Goal: Information Seeking & Learning: Understand process/instructions

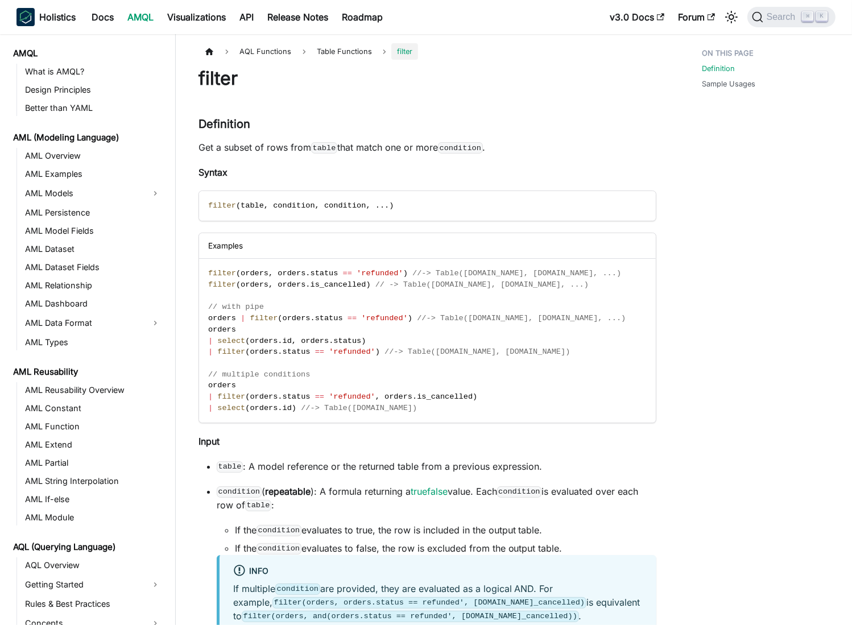
scroll to position [442, 0]
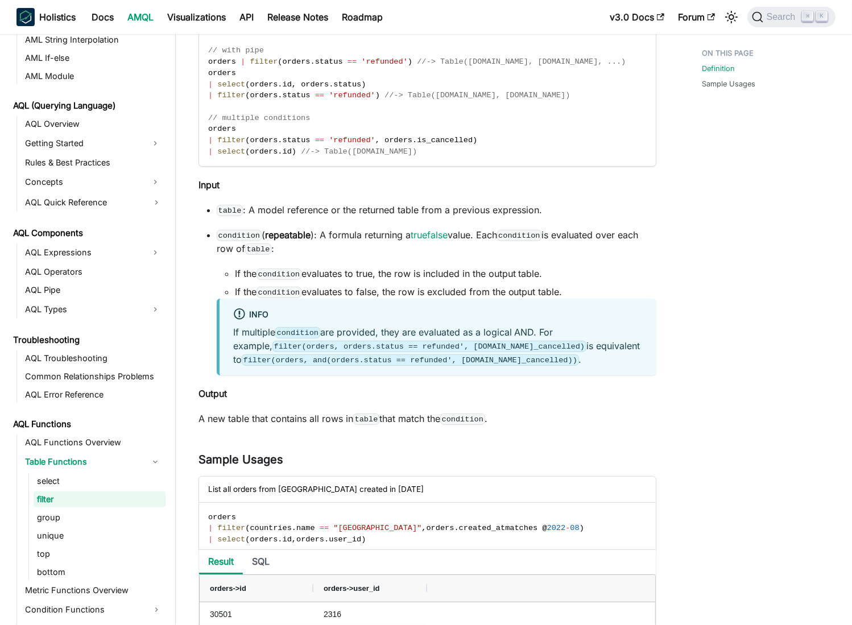
scroll to position [302, 0]
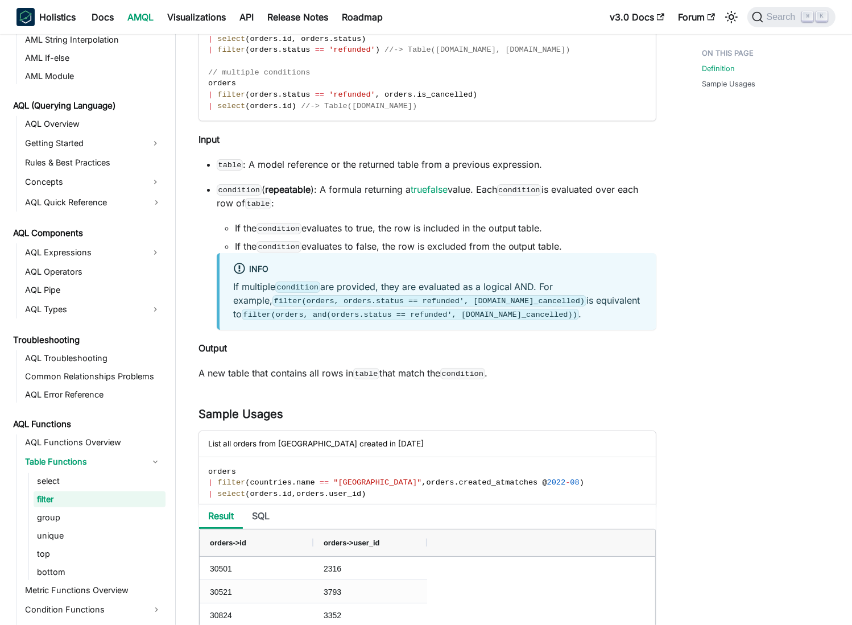
click at [696, 391] on div "Definition Sample Usages" at bounding box center [763, 400] width 168 height 1318
click at [290, 227] on code "condition" at bounding box center [279, 228] width 45 height 11
click at [344, 232] on li "If the condition evaluates to true, the row is included in the output table." at bounding box center [446, 228] width 422 height 14
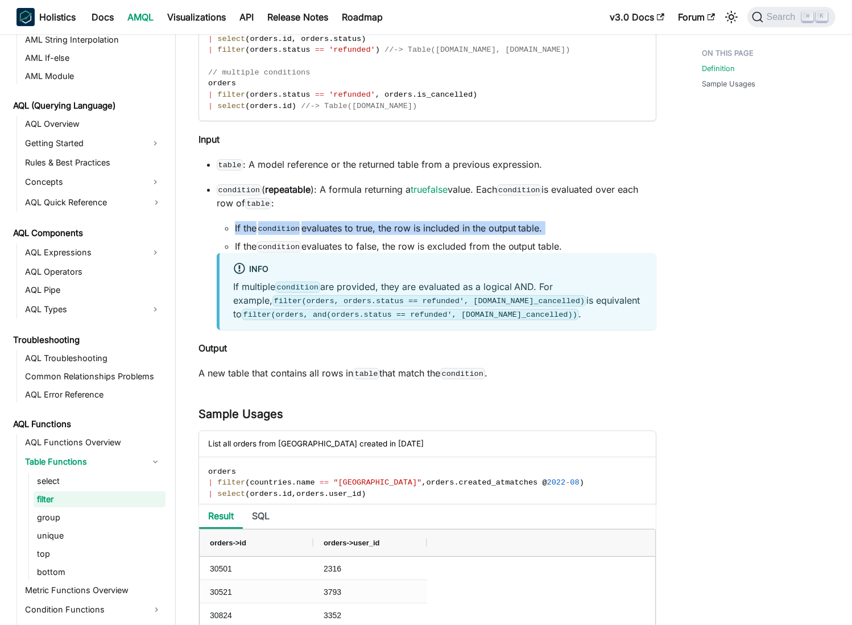
click at [344, 232] on li "If the condition evaluates to true, the row is included in the output table." at bounding box center [446, 228] width 422 height 14
click at [432, 214] on li "condition ( repeatable ): A formula returning a truefalse value. Each condition…" at bounding box center [437, 256] width 440 height 147
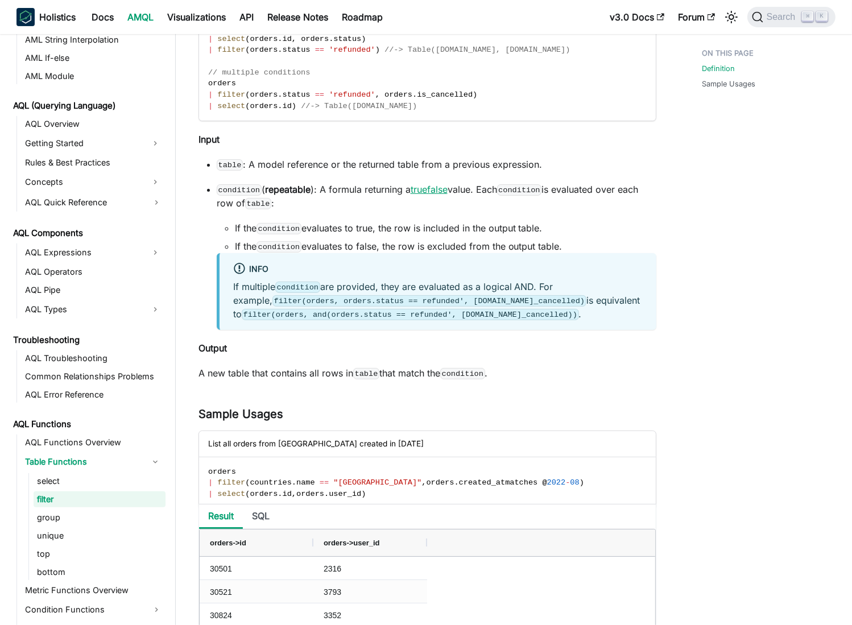
click at [430, 190] on link "truefalse" at bounding box center [429, 189] width 37 height 11
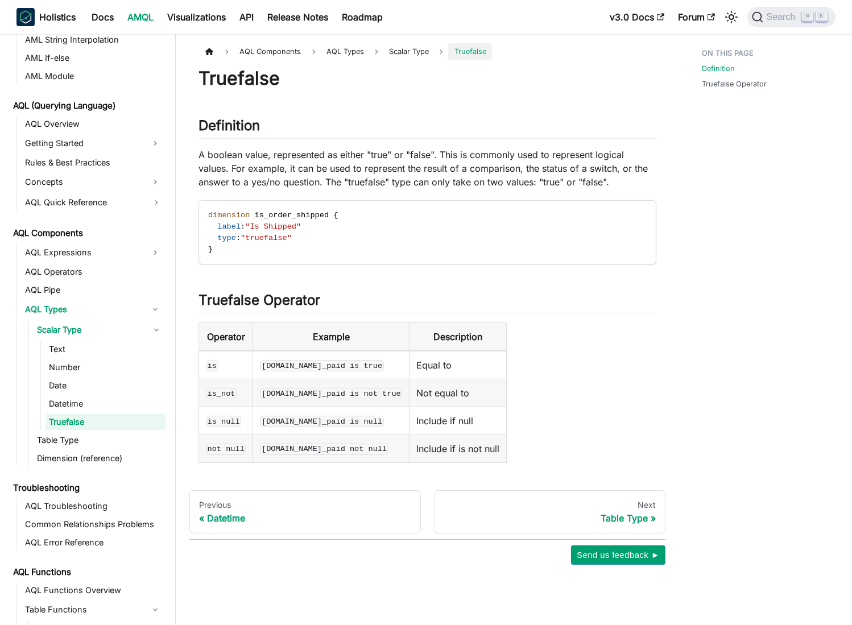
click at [562, 353] on table "Operator Example Description is orders.is_paid is true Equal to is_not orders.i…" at bounding box center [428, 393] width 458 height 141
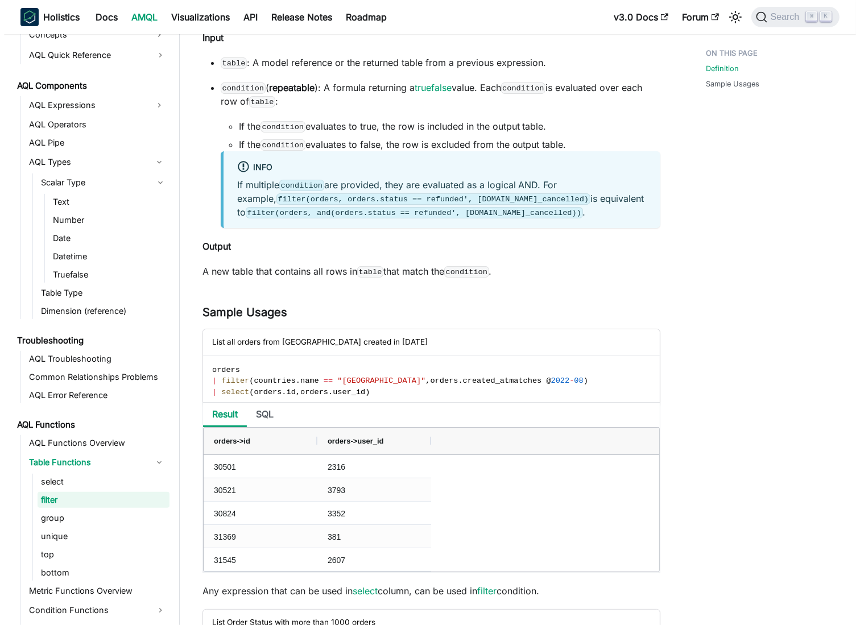
scroll to position [422, 0]
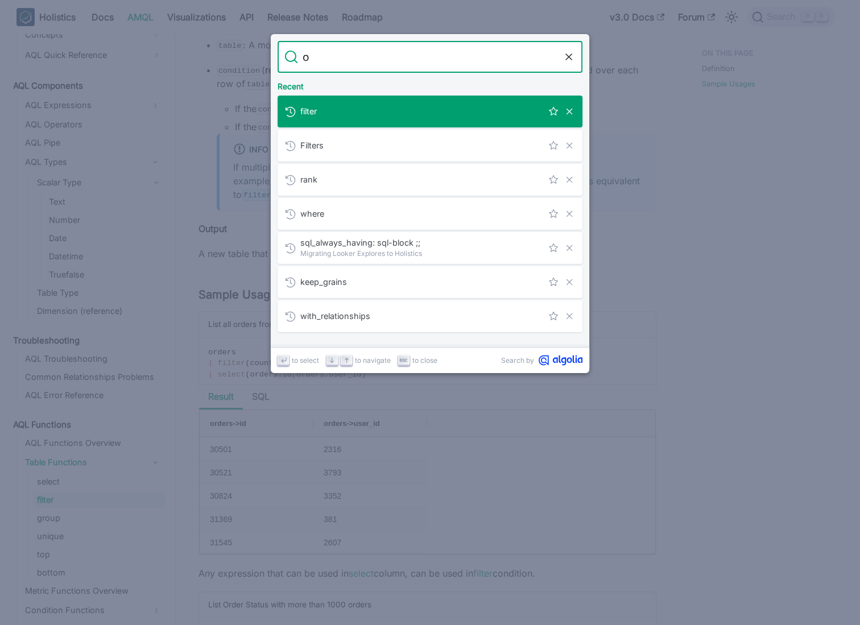
type input "or"
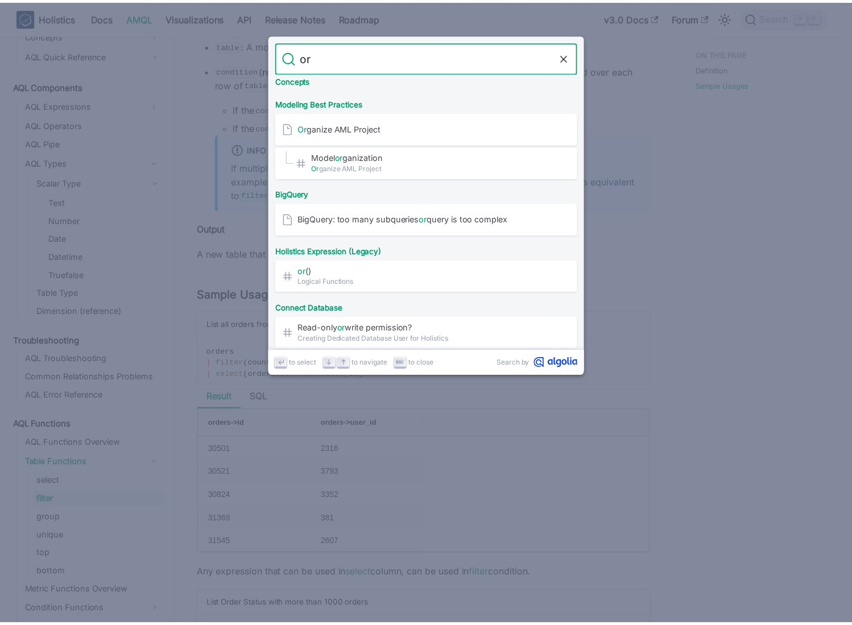
scroll to position [257, 0]
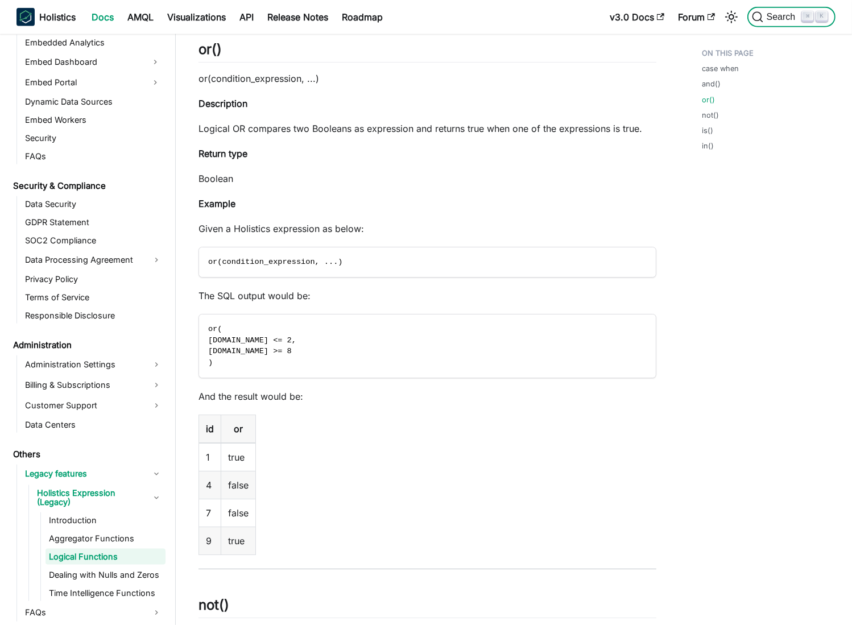
scroll to position [1169, 0]
click at [417, 438] on table "id or 1 true 4 false 7 false 9 true" at bounding box center [428, 485] width 458 height 141
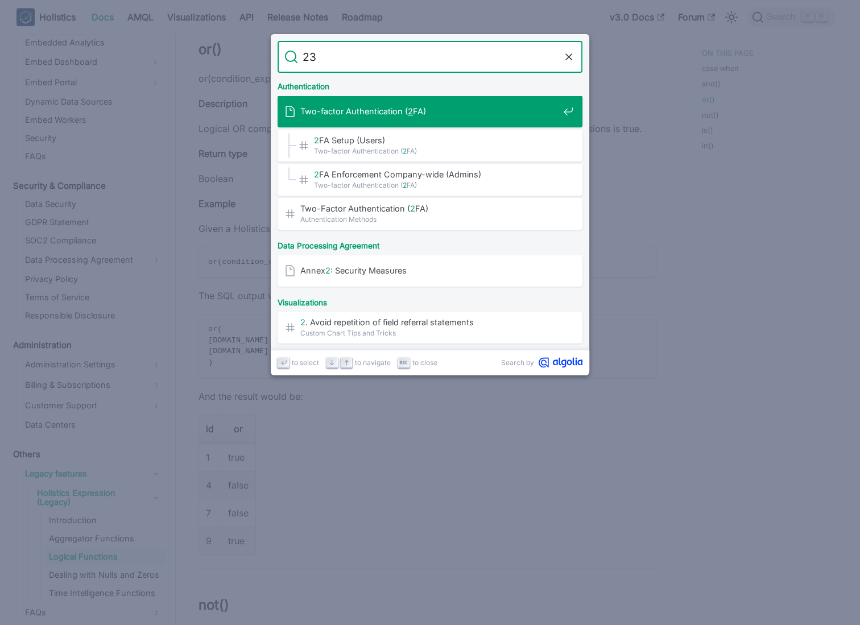
type input "236"
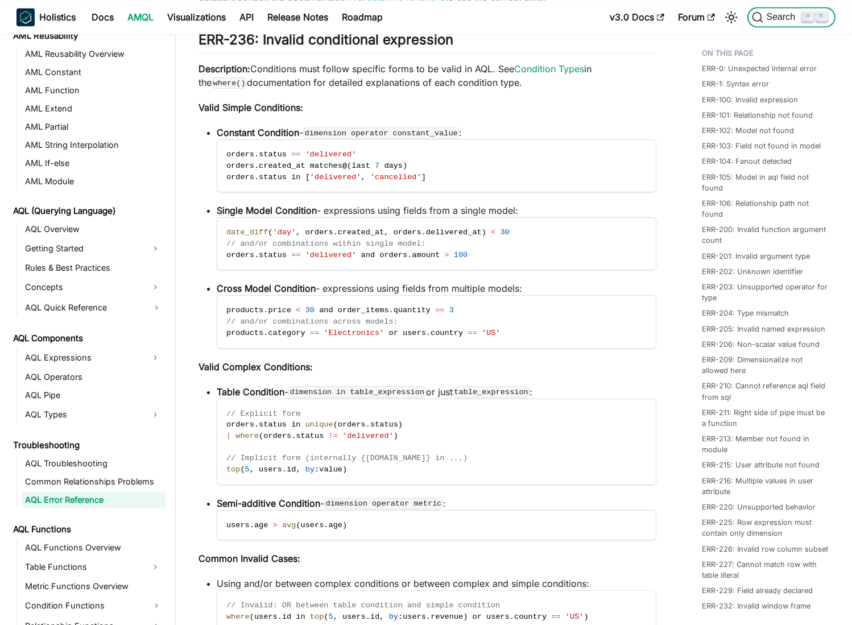
scroll to position [337, 0]
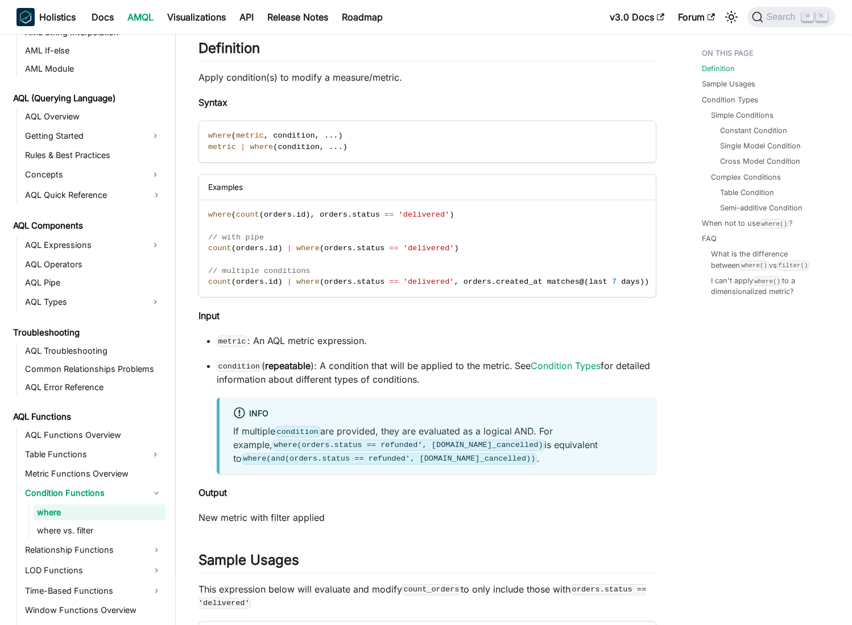
scroll to position [462, 0]
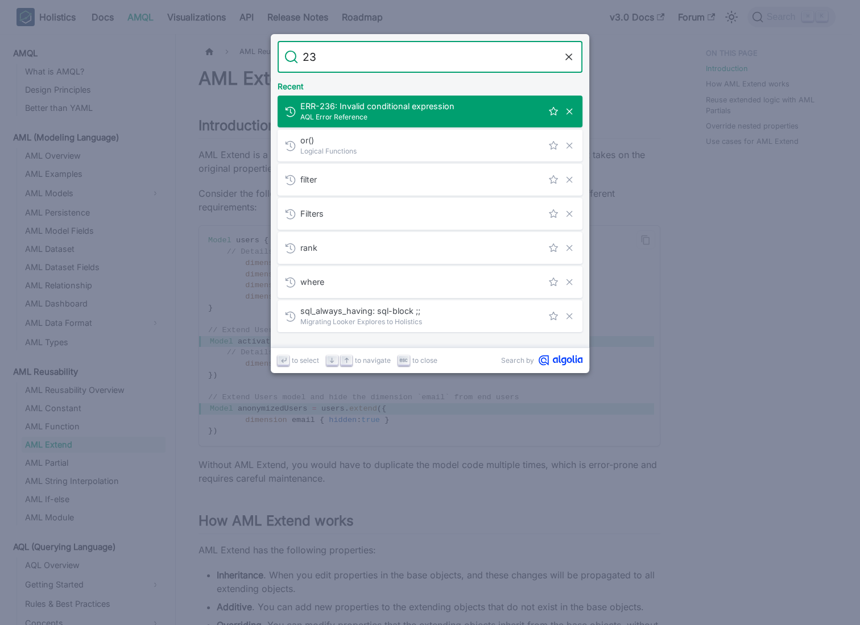
type input "236"
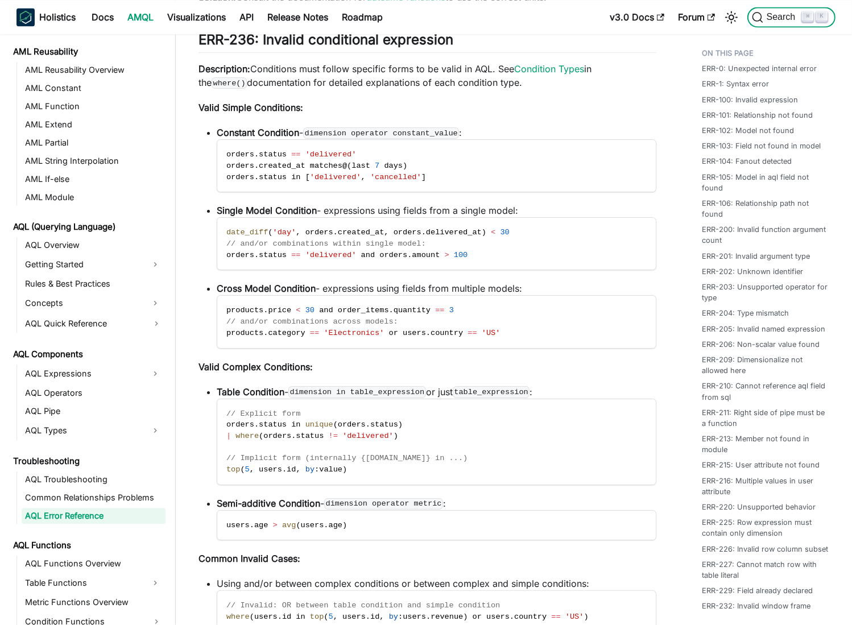
scroll to position [337, 0]
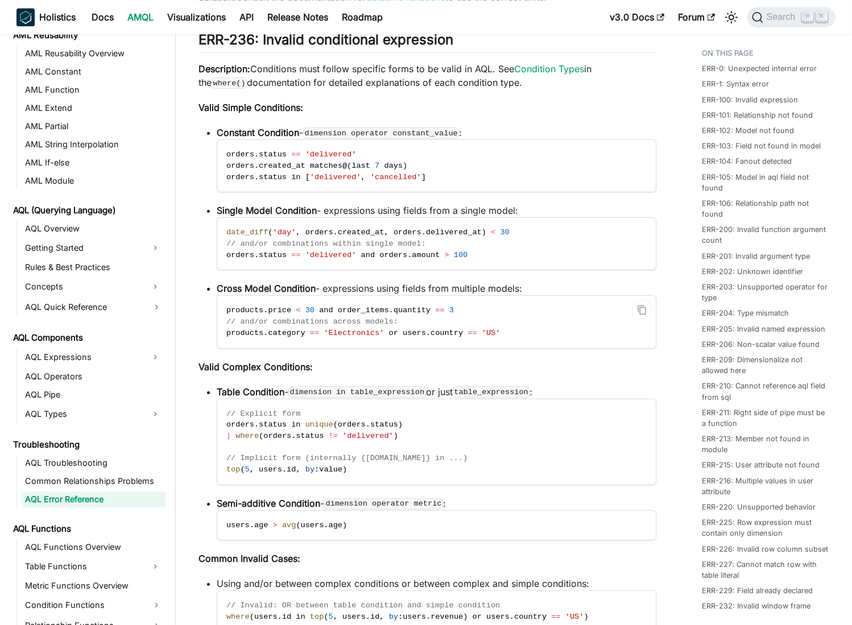
click at [518, 314] on code "products . price < 30 and order_items . quantity == 3 // and/or combinations ac…" at bounding box center [436, 322] width 439 height 52
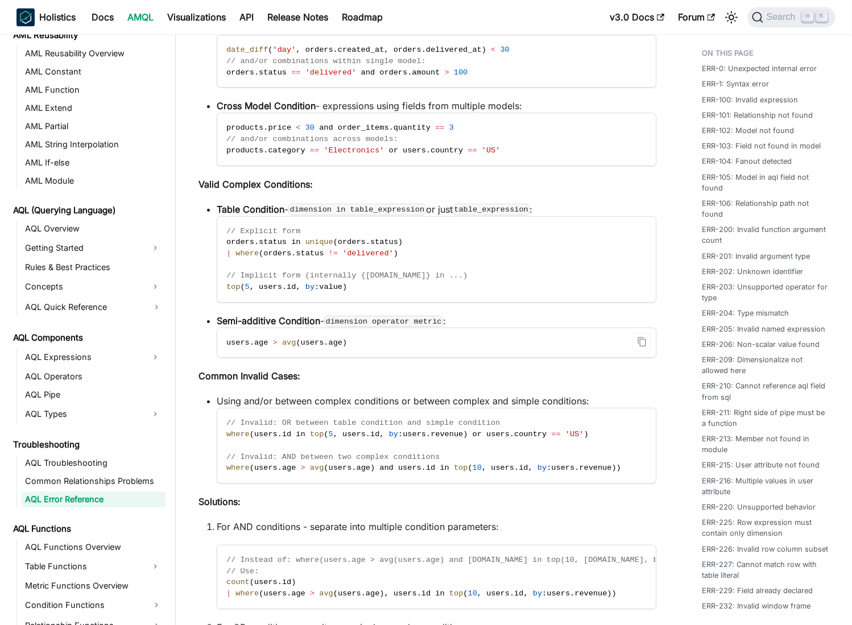
scroll to position [7304, 0]
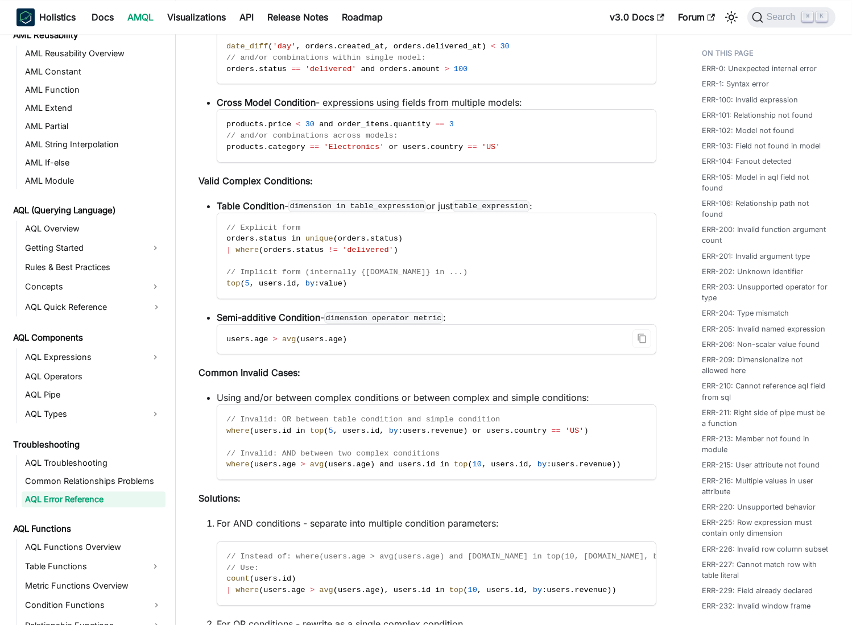
click at [275, 344] on span ">" at bounding box center [275, 339] width 5 height 9
click at [309, 422] on code "// Invalid: OR between table condition and simple condition where ( users . id …" at bounding box center [436, 442] width 439 height 75
click at [367, 435] on span "." at bounding box center [368, 431] width 5 height 9
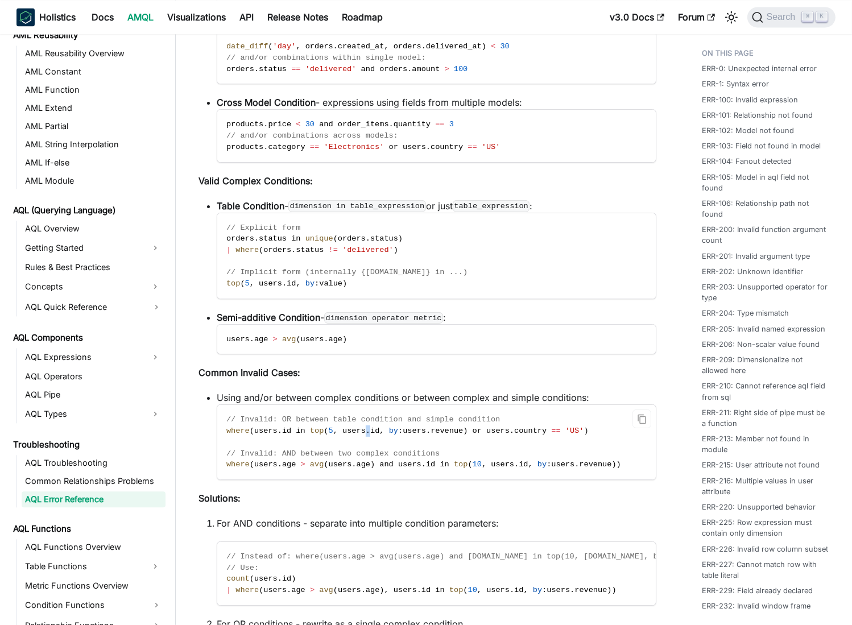
click at [367, 435] on span "." at bounding box center [368, 431] width 5 height 9
click at [392, 379] on p "Common Invalid Cases:" at bounding box center [428, 373] width 458 height 14
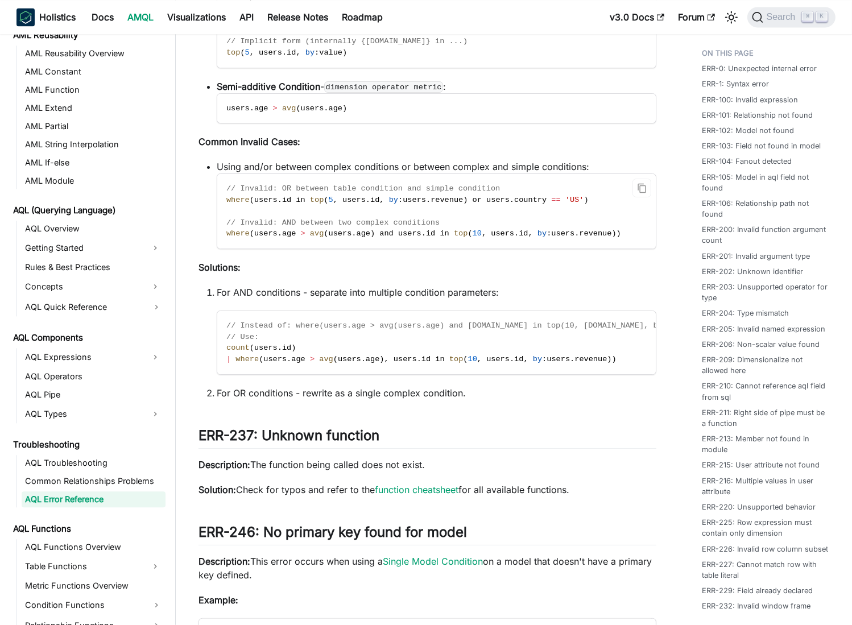
scroll to position [7552, 0]
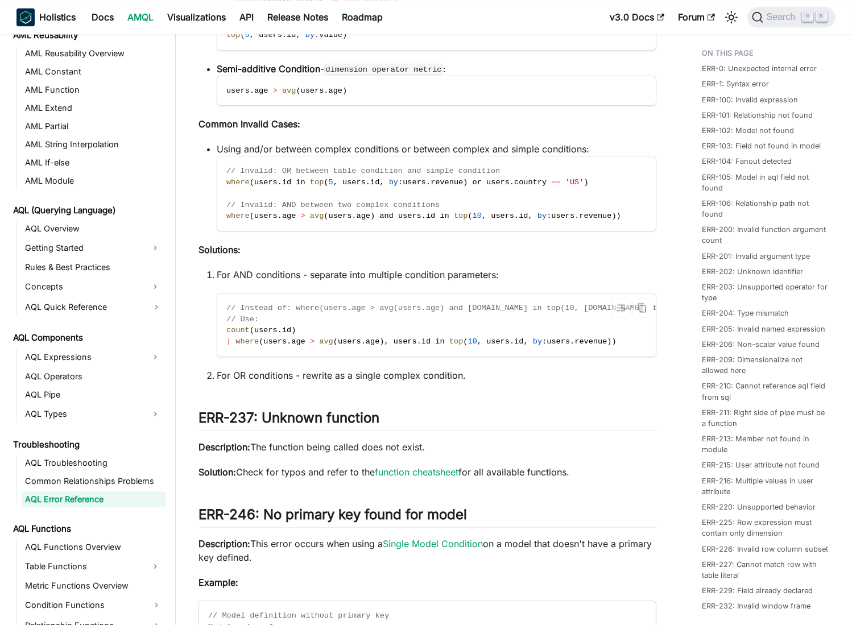
click at [240, 312] on span "// Instead of: where(users.age > avg(users.age) and users.id in top(10, users.i…" at bounding box center [483, 308] width 515 height 9
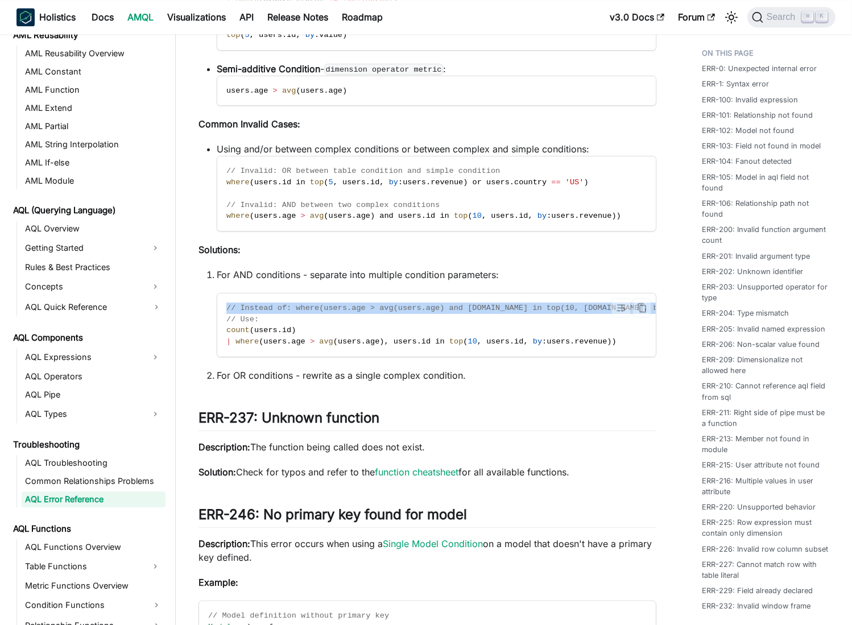
click at [240, 312] on span "// Instead of: where(users.age > avg(users.age) and users.id in top(10, users.i…" at bounding box center [483, 308] width 515 height 9
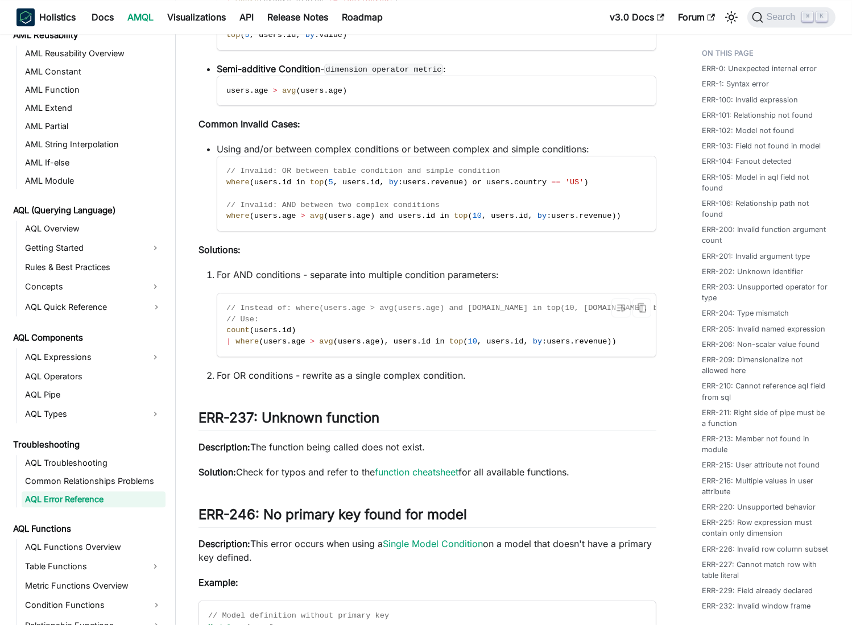
click at [240, 324] on span "// Use:" at bounding box center [242, 319] width 32 height 9
click at [466, 346] on span "(" at bounding box center [465, 341] width 5 height 9
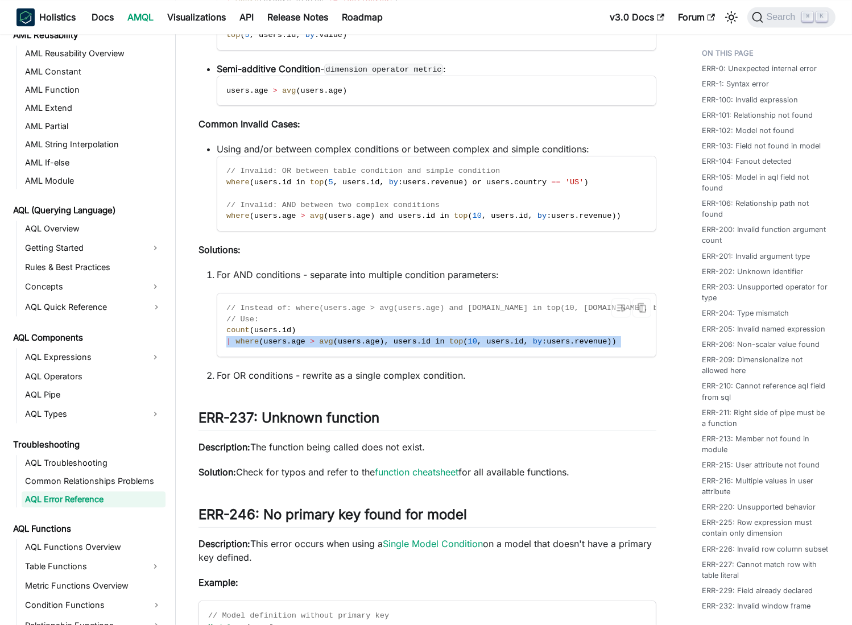
click at [466, 346] on span "(" at bounding box center [465, 341] width 5 height 9
click at [321, 312] on span "// Instead of: where(users.age > avg(users.age) and users.id in top(10, users.i…" at bounding box center [483, 308] width 515 height 9
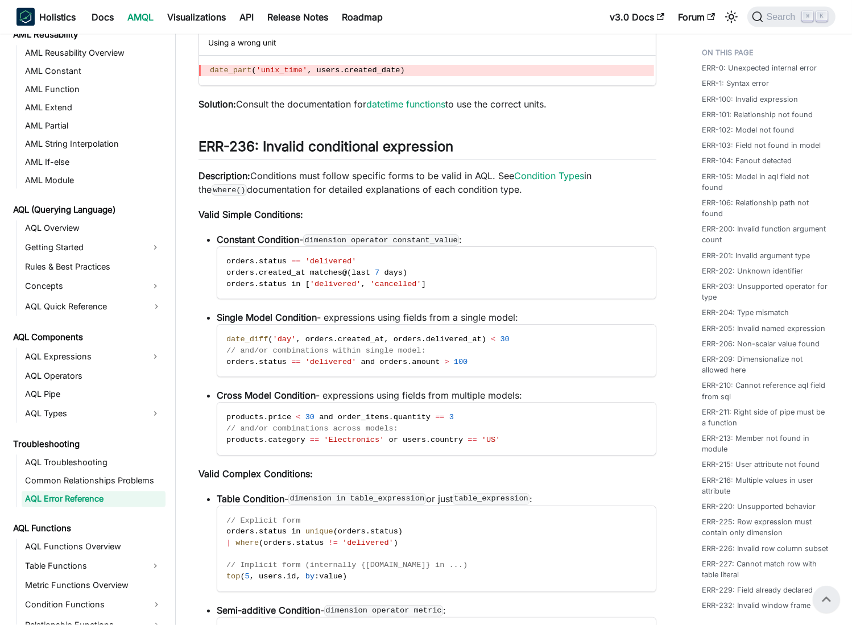
scroll to position [7005, 0]
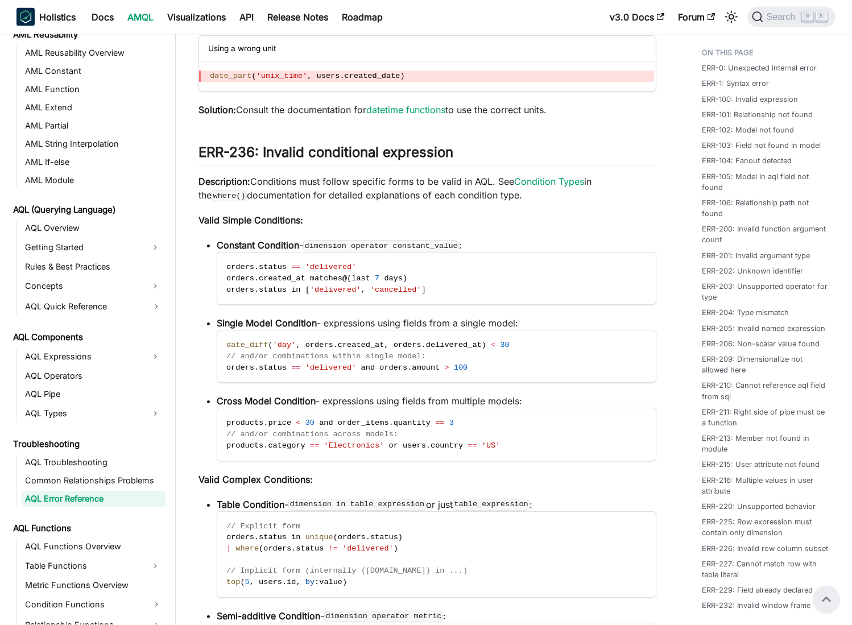
click at [226, 202] on p "Description: Conditions must follow specific forms to be valid in AQL. See Cond…" at bounding box center [428, 188] width 458 height 27
drag, startPoint x: 226, startPoint y: 205, endPoint x: 456, endPoint y: 212, distance: 230.0
click at [475, 227] on p "Valid Simple Conditions:" at bounding box center [428, 220] width 458 height 14
click at [546, 187] on link "Condition Types" at bounding box center [549, 181] width 70 height 11
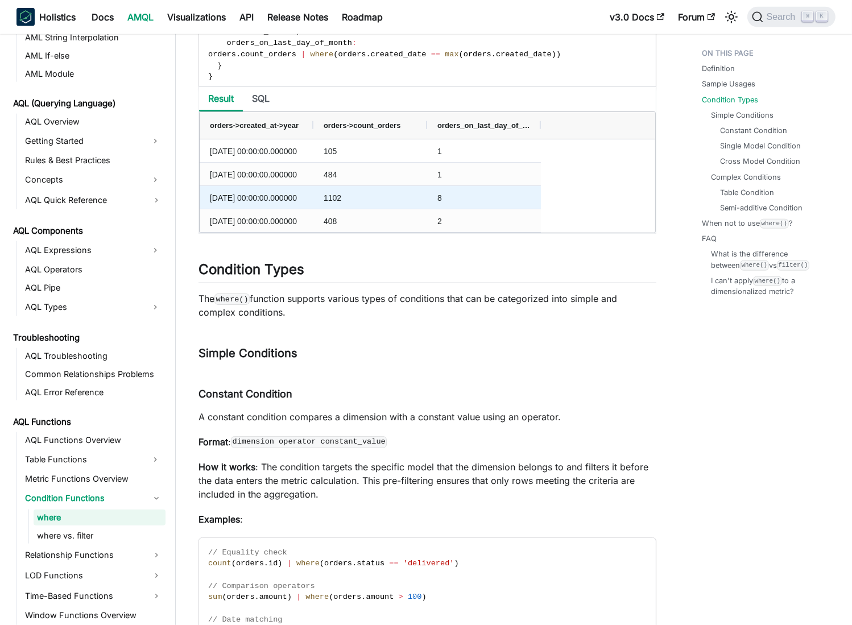
scroll to position [1292, 0]
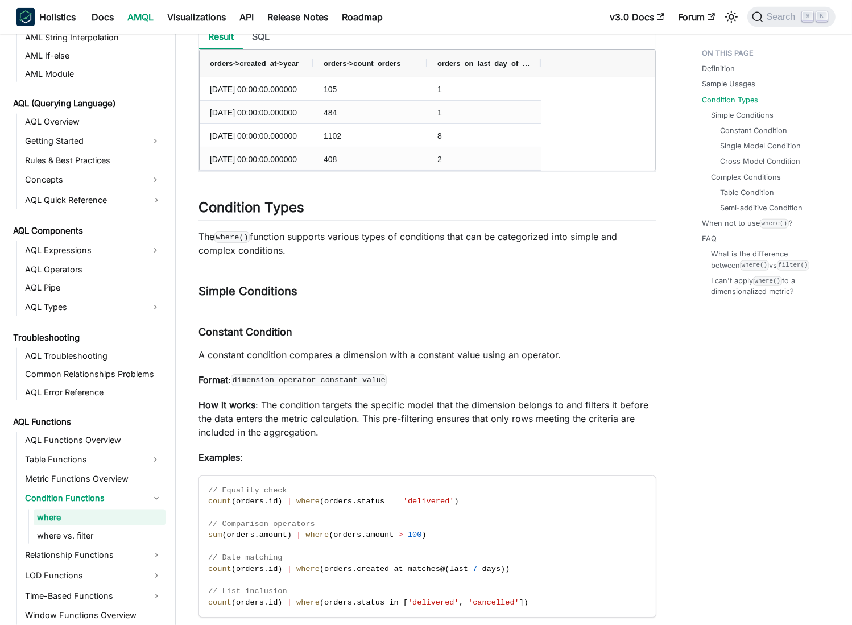
click at [267, 241] on p "The where() function supports various types of conditions that can be categoriz…" at bounding box center [428, 243] width 458 height 27
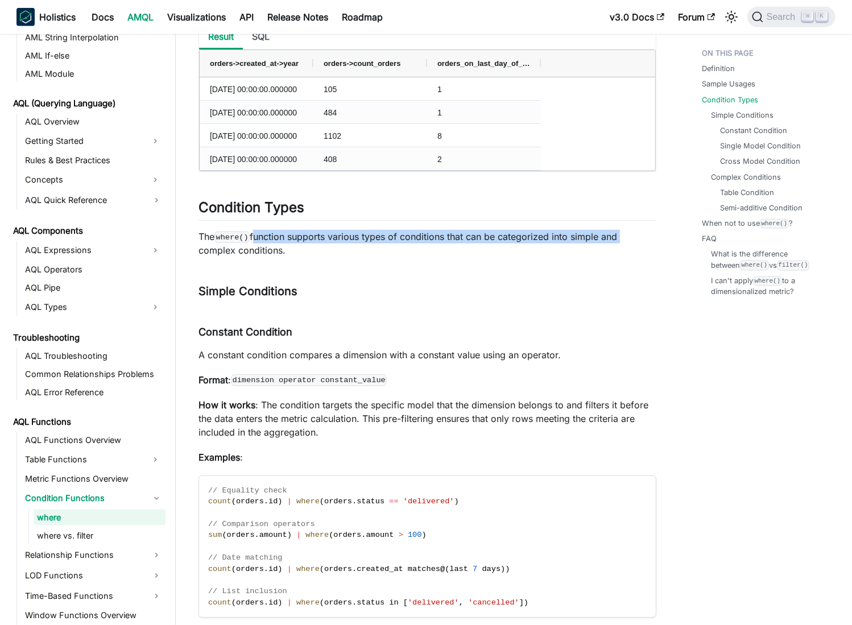
drag, startPoint x: 267, startPoint y: 241, endPoint x: 469, endPoint y: 250, distance: 202.2
click at [634, 241] on p "The where() function supports various types of conditions that can be categoriz…" at bounding box center [428, 243] width 458 height 27
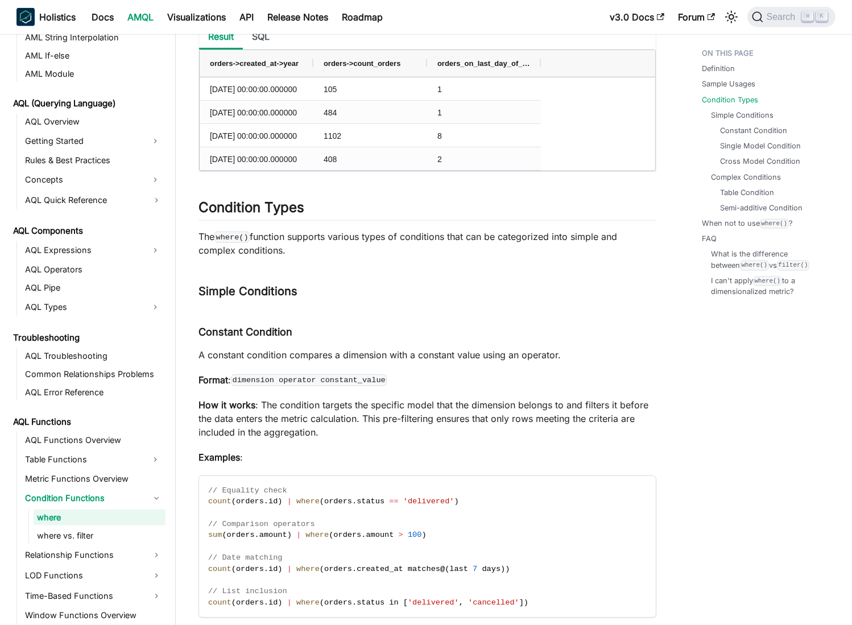
click at [200, 251] on p "The where() function supports various types of conditions that can be categoriz…" at bounding box center [428, 243] width 458 height 27
drag, startPoint x: 200, startPoint y: 251, endPoint x: 281, endPoint y: 252, distance: 80.8
click at [281, 252] on p "The where() function supports various types of conditions that can be categoriz…" at bounding box center [428, 243] width 458 height 27
click at [259, 238] on p "The where() function supports various types of conditions that can be categoriz…" at bounding box center [428, 243] width 458 height 27
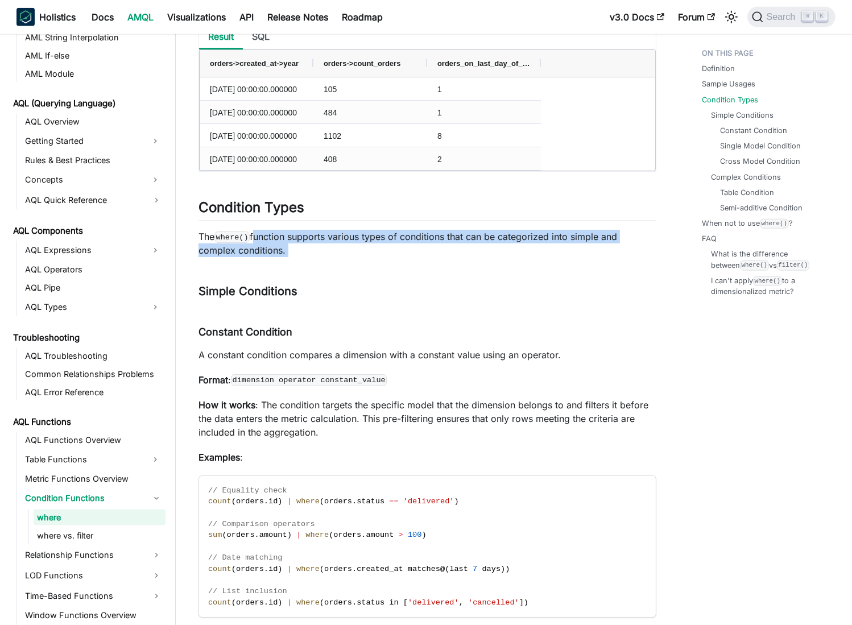
drag, startPoint x: 259, startPoint y: 238, endPoint x: 287, endPoint y: 251, distance: 30.8
click at [287, 251] on p "The where() function supports various types of conditions that can be categoriz…" at bounding box center [428, 243] width 458 height 27
click at [376, 257] on p "The where() function supports various types of conditions that can be categoriz…" at bounding box center [428, 243] width 458 height 27
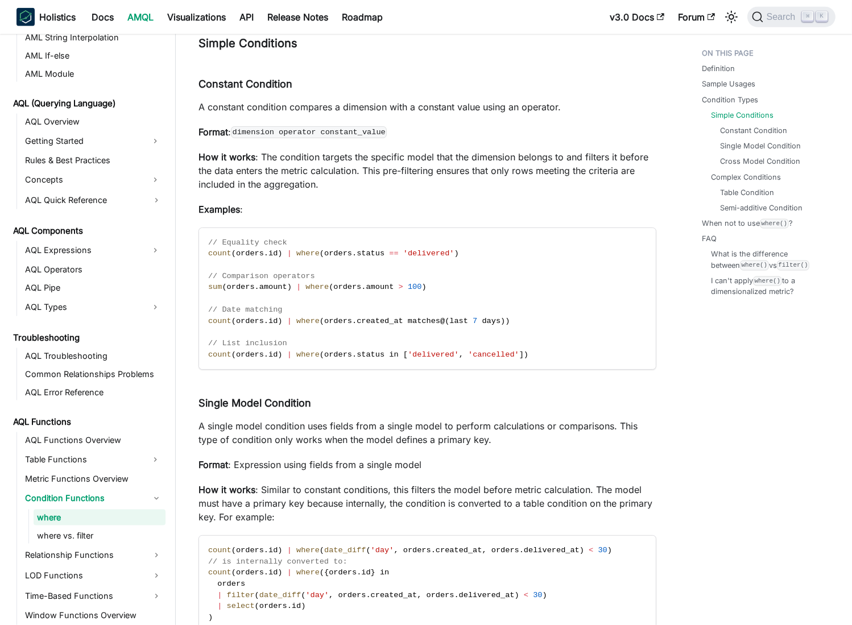
scroll to position [1540, 0]
click at [344, 299] on code "// Equality check count ( orders . id ) | where ( orders . status == 'delivered…" at bounding box center [426, 299] width 455 height 142
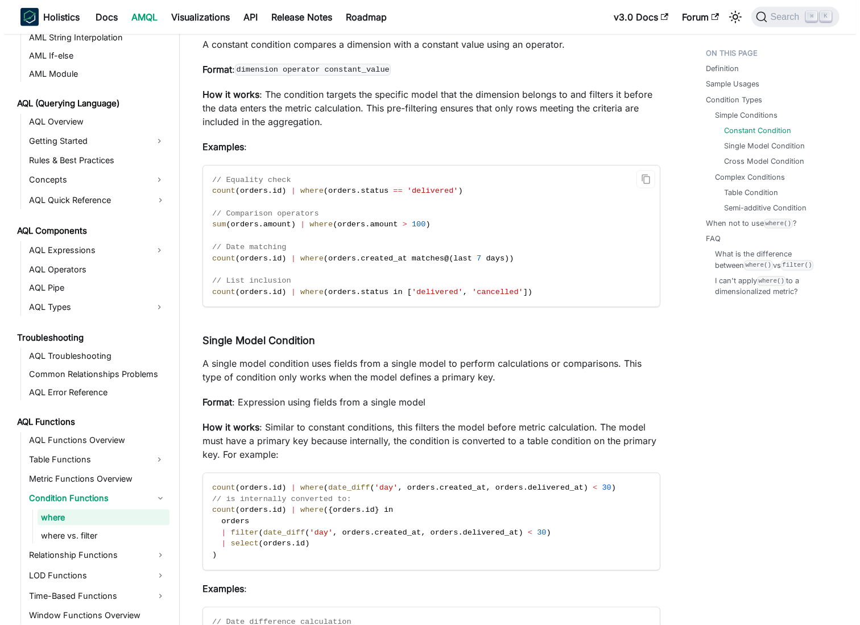
scroll to position [1664, 0]
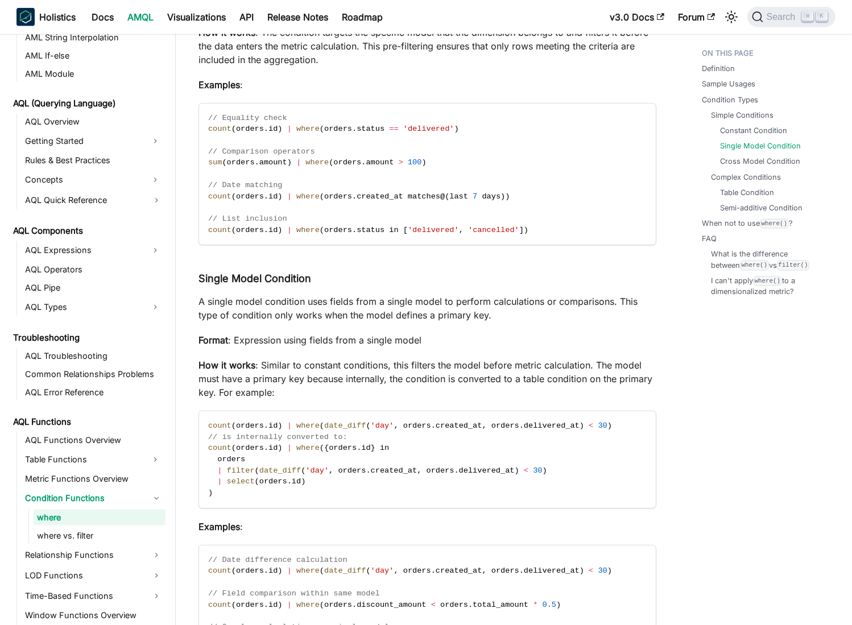
click at [205, 303] on p "A single model condition uses fields from a single model to perform calculation…" at bounding box center [428, 308] width 458 height 27
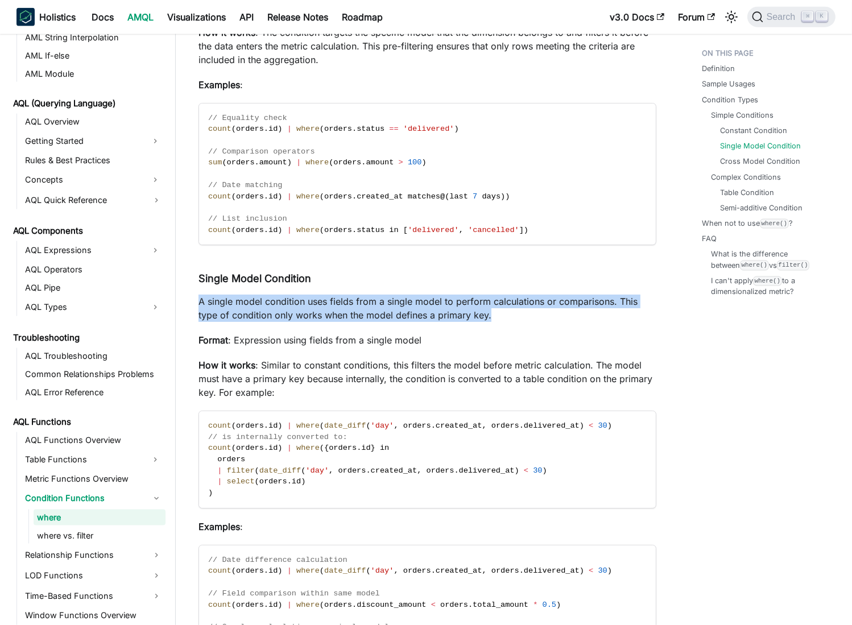
click at [205, 303] on p "A single model condition uses fields from a single model to perform calculation…" at bounding box center [428, 308] width 458 height 27
click at [269, 310] on p "A single model condition uses fields from a single model to perform calculation…" at bounding box center [428, 308] width 458 height 27
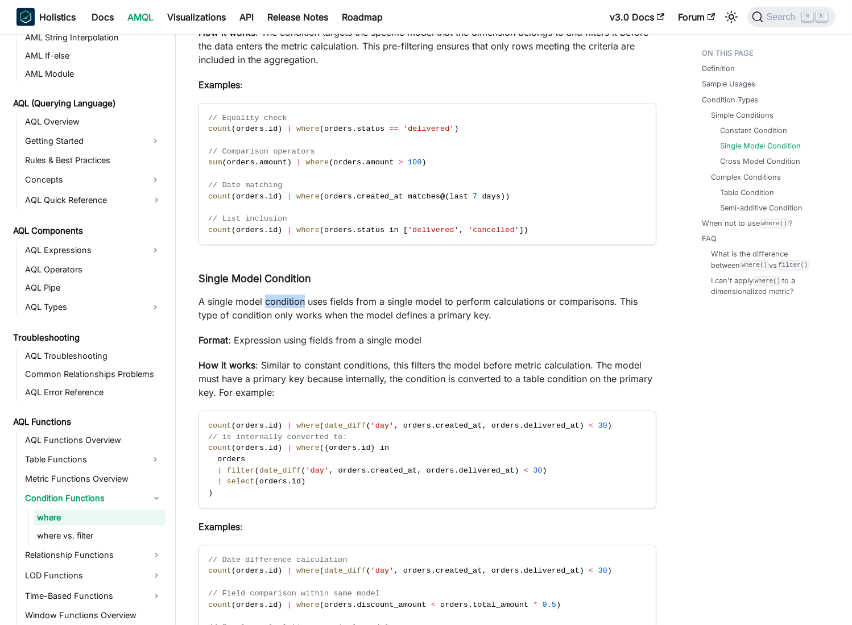
click at [269, 310] on p "A single model condition uses fields from a single model to perform calculation…" at bounding box center [428, 308] width 458 height 27
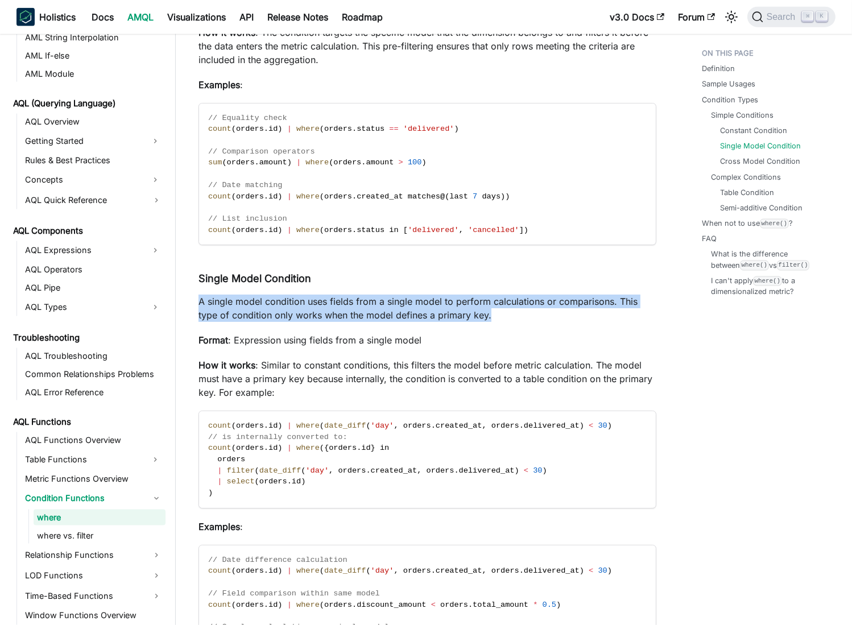
click at [269, 310] on p "A single model condition uses fields from a single model to perform calculation…" at bounding box center [428, 308] width 458 height 27
click at [332, 309] on p "A single model condition uses fields from a single model to perform calculation…" at bounding box center [428, 308] width 458 height 27
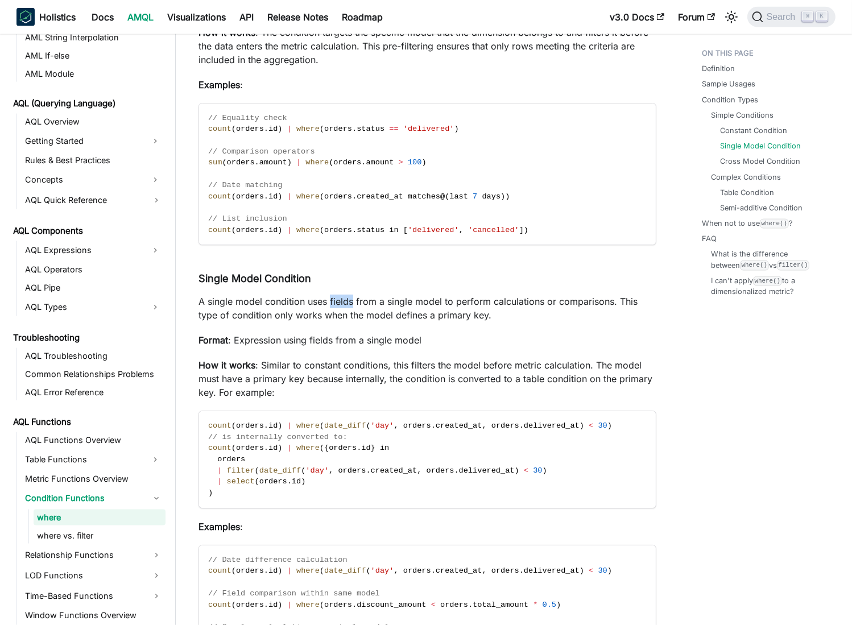
click at [332, 309] on p "A single model condition uses fields from a single model to perform calculation…" at bounding box center [428, 308] width 458 height 27
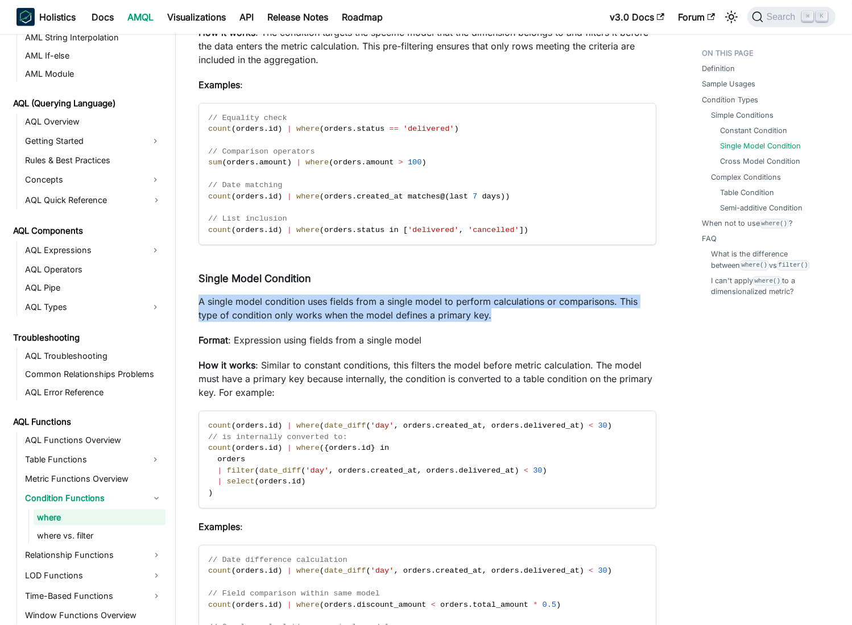
click at [332, 309] on p "A single model condition uses fields from a single model to perform calculation…" at bounding box center [428, 308] width 458 height 27
click at [398, 307] on p "A single model condition uses fields from a single model to perform calculation…" at bounding box center [428, 308] width 458 height 27
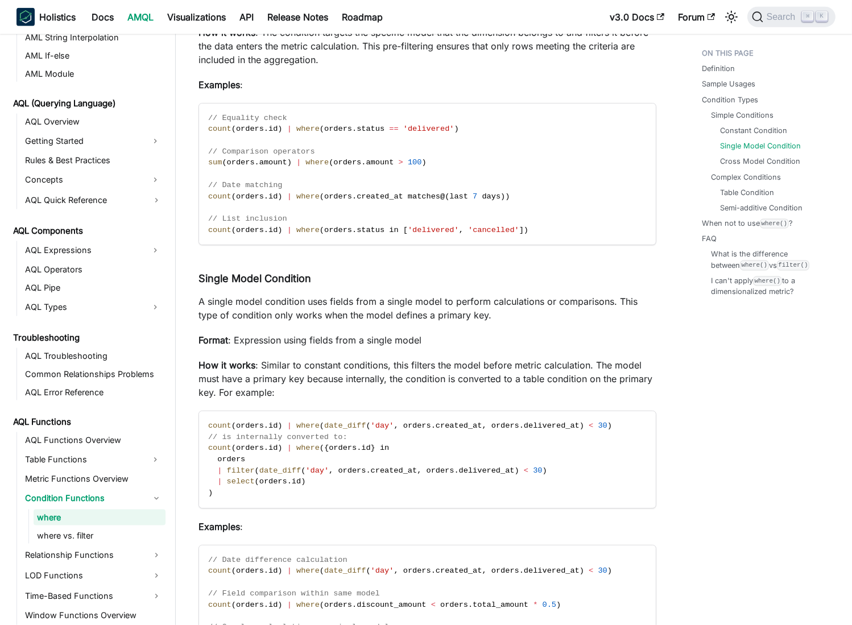
click at [198, 301] on article "AQL Functions Condition Functions where On this page where Definition ​ Apply c…" at bounding box center [427, 574] width 476 height 4390
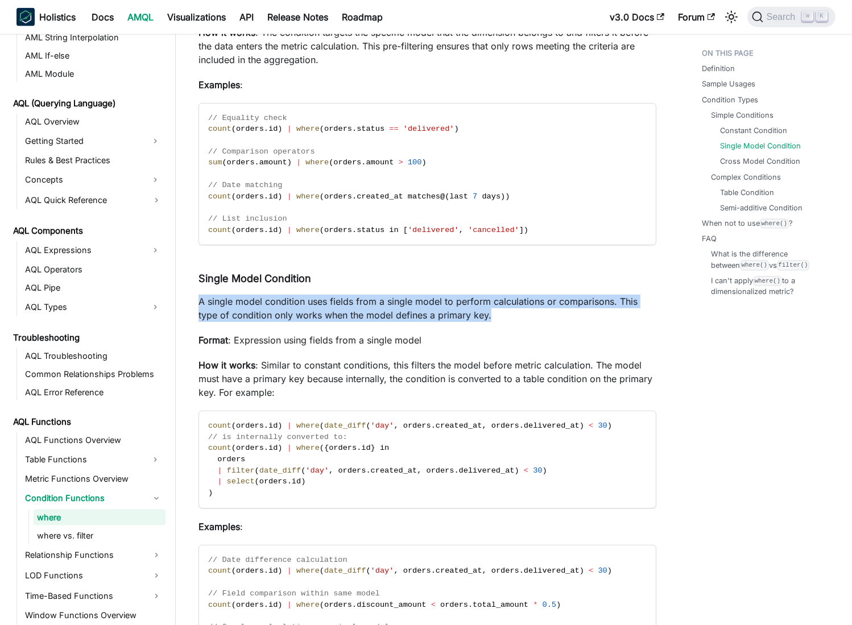
drag, startPoint x: 198, startPoint y: 301, endPoint x: 502, endPoint y: 315, distance: 304.1
click at [507, 313] on article "AQL Functions Condition Functions where On this page where Definition ​ Apply c…" at bounding box center [427, 574] width 476 height 4390
click at [392, 312] on p "A single model condition uses fields from a single model to perform calculation…" at bounding box center [428, 308] width 458 height 27
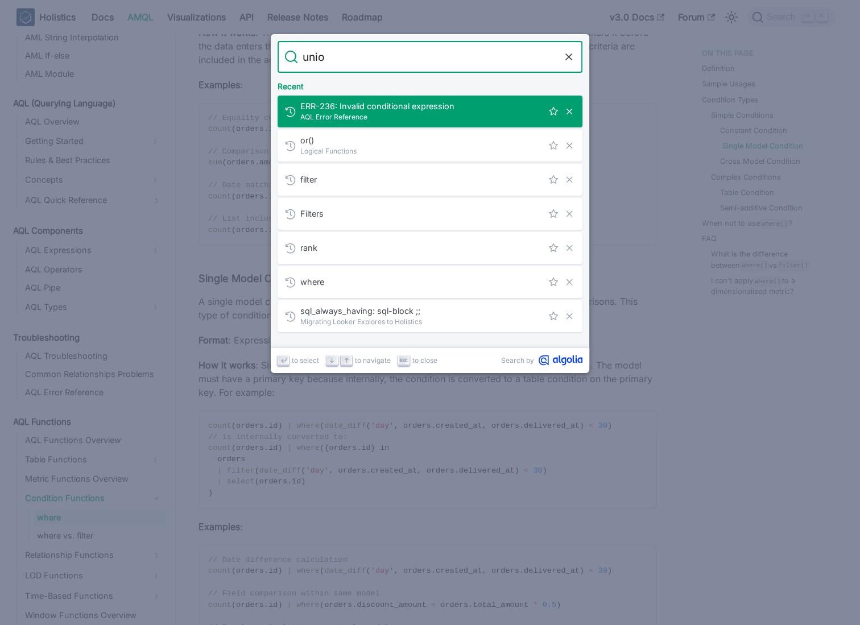
type input "union"
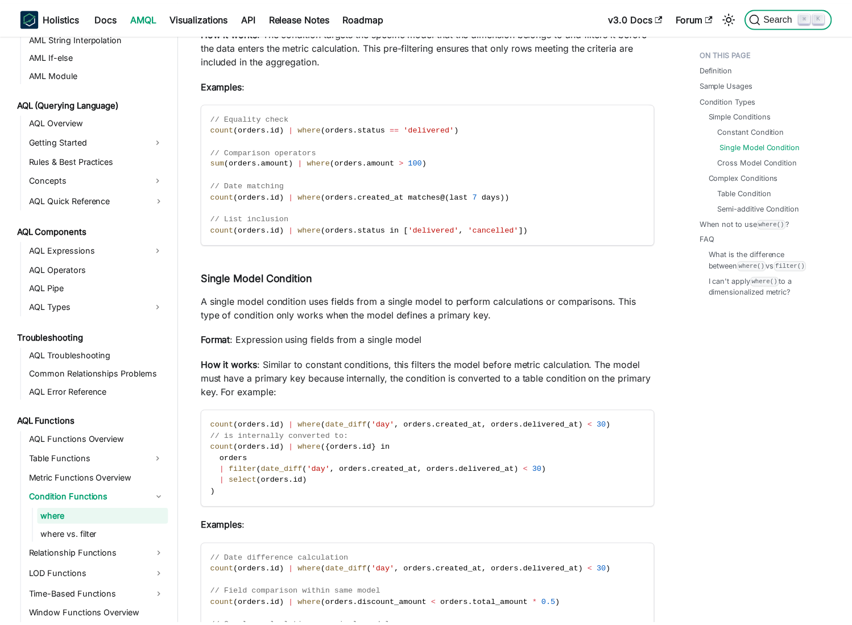
scroll to position [1583, 0]
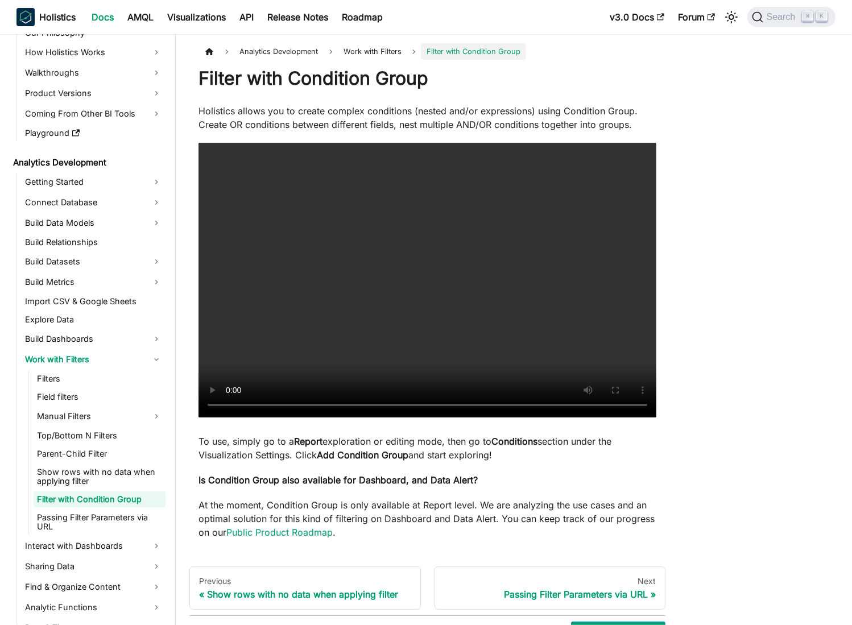
click at [238, 480] on strong "Is Condition Group also available for Dashboard, and Data Alert?" at bounding box center [338, 480] width 279 height 11
drag, startPoint x: 238, startPoint y: 480, endPoint x: 419, endPoint y: 478, distance: 180.4
click at [443, 482] on strong "Is Condition Group also available for Dashboard, and Data Alert?" at bounding box center [338, 480] width 279 height 11
click at [205, 442] on p "To use, simply go to a Report exploration or editing mode, then go to Condition…" at bounding box center [428, 448] width 458 height 27
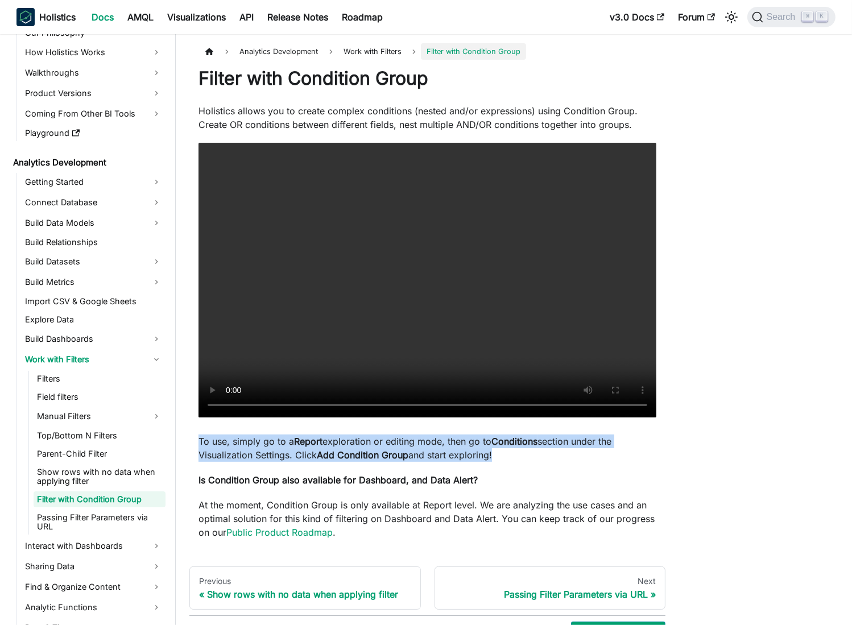
drag, startPoint x: 205, startPoint y: 442, endPoint x: 478, endPoint y: 459, distance: 274.2
click at [478, 459] on p "To use, simply go to a Report exploration or editing mode, then go to Condition…" at bounding box center [428, 448] width 458 height 27
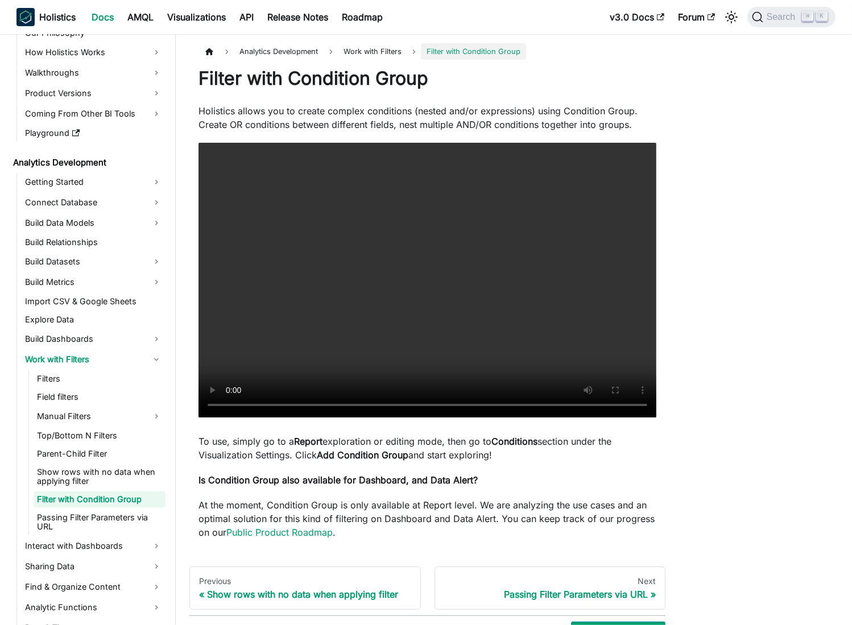
click at [715, 406] on div "Analytics Development Work with Filters Filter with Condition Group Filter with…" at bounding box center [511, 342] width 671 height 598
